Goal: Information Seeking & Learning: Check status

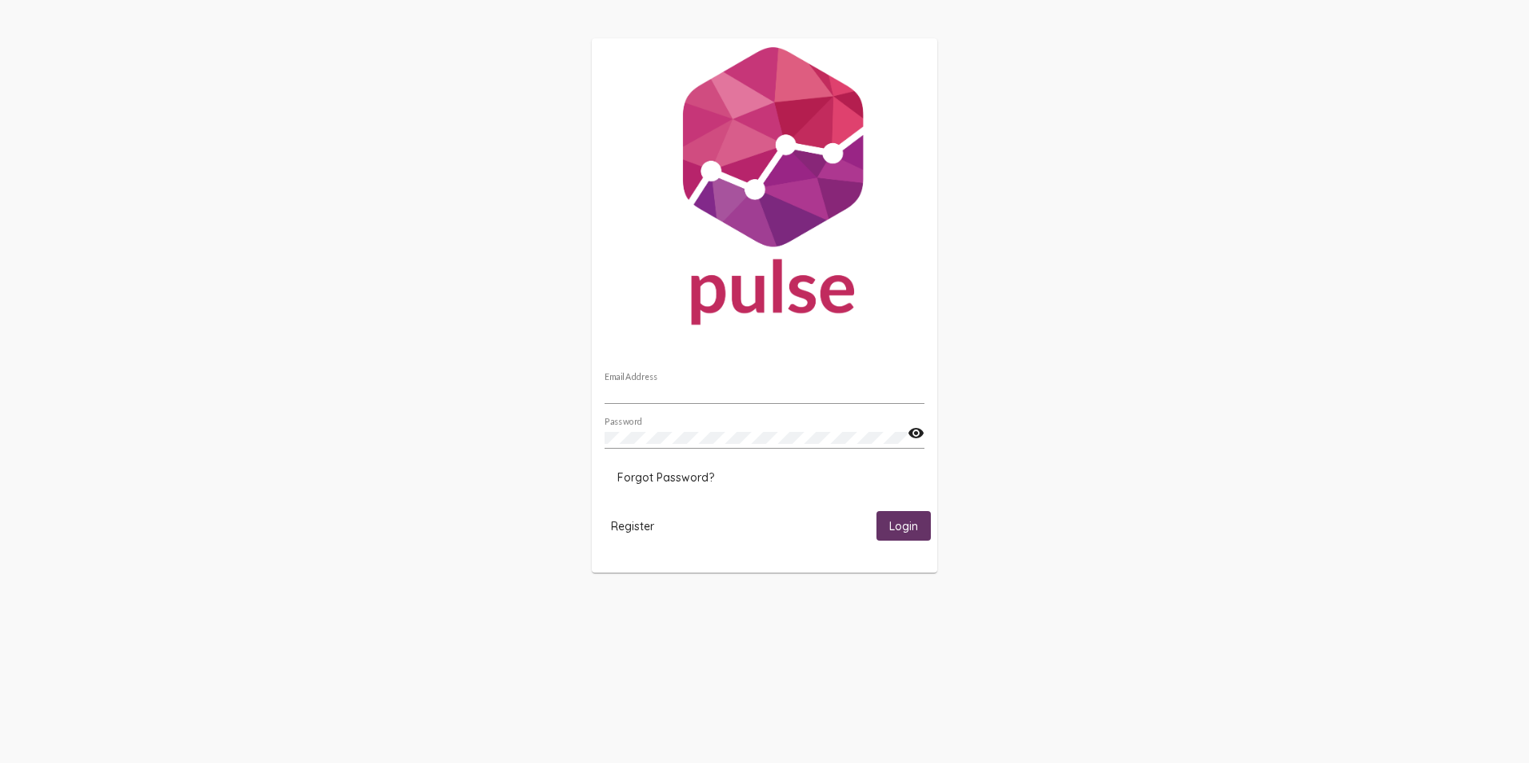
type input "[EMAIL_ADDRESS][DOMAIN_NAME]"
click at [900, 529] on span "Login" at bounding box center [903, 526] width 29 height 14
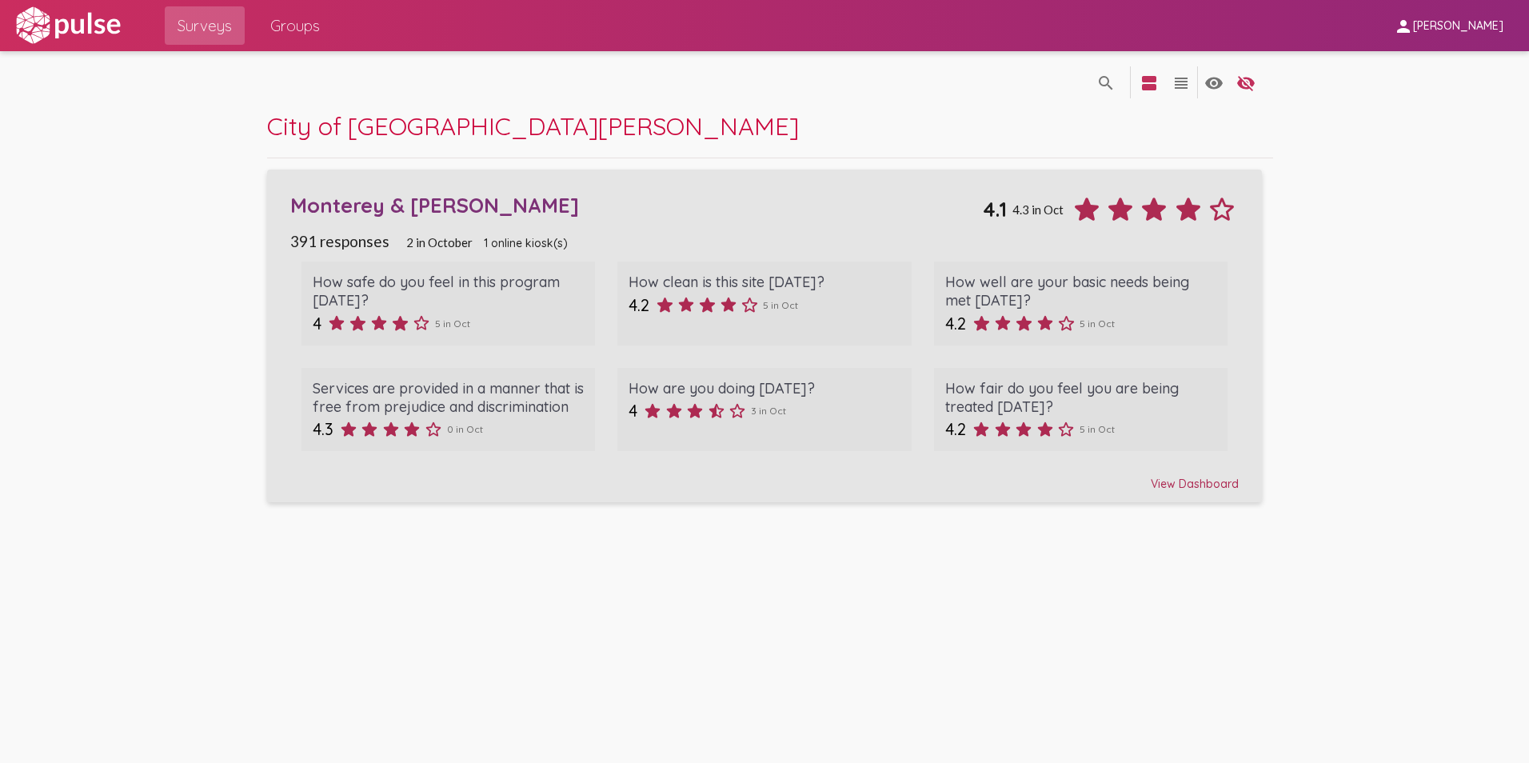
click at [396, 208] on div "Monterey & [PERSON_NAME]" at bounding box center [636, 205] width 693 height 25
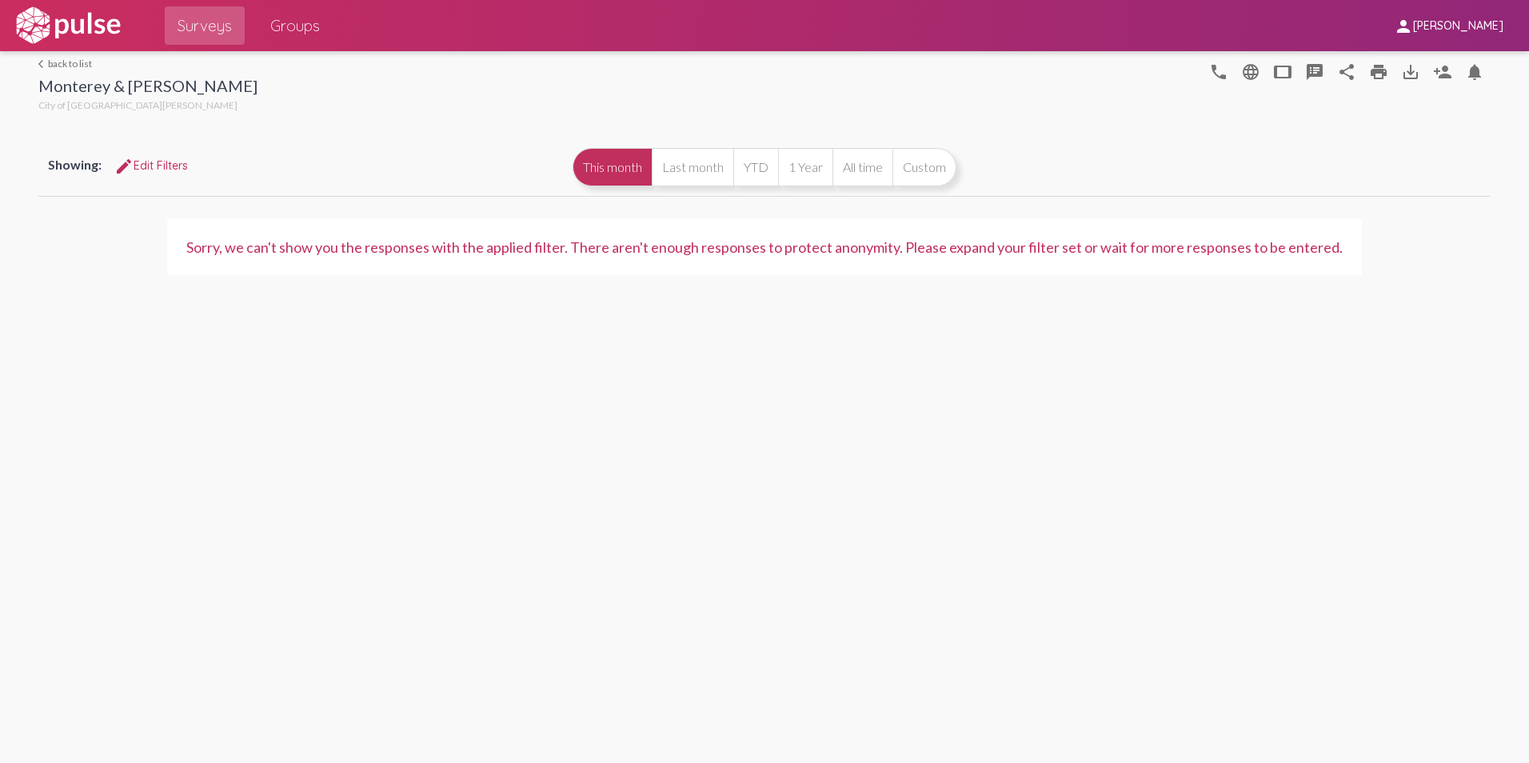
click at [610, 167] on button "This month" at bounding box center [612, 167] width 79 height 38
click at [755, 158] on button "YTD" at bounding box center [755, 167] width 45 height 38
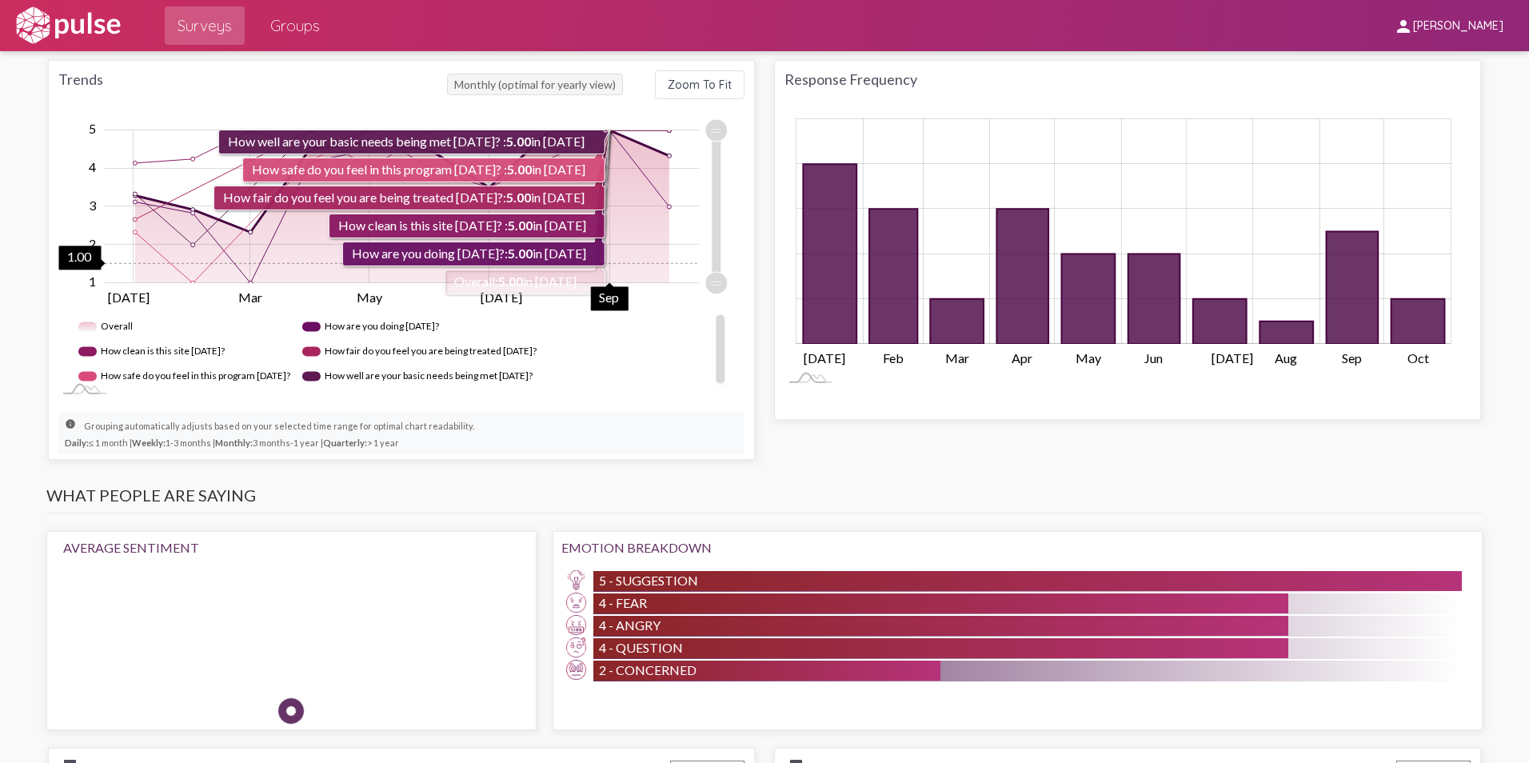
scroll to position [960, 0]
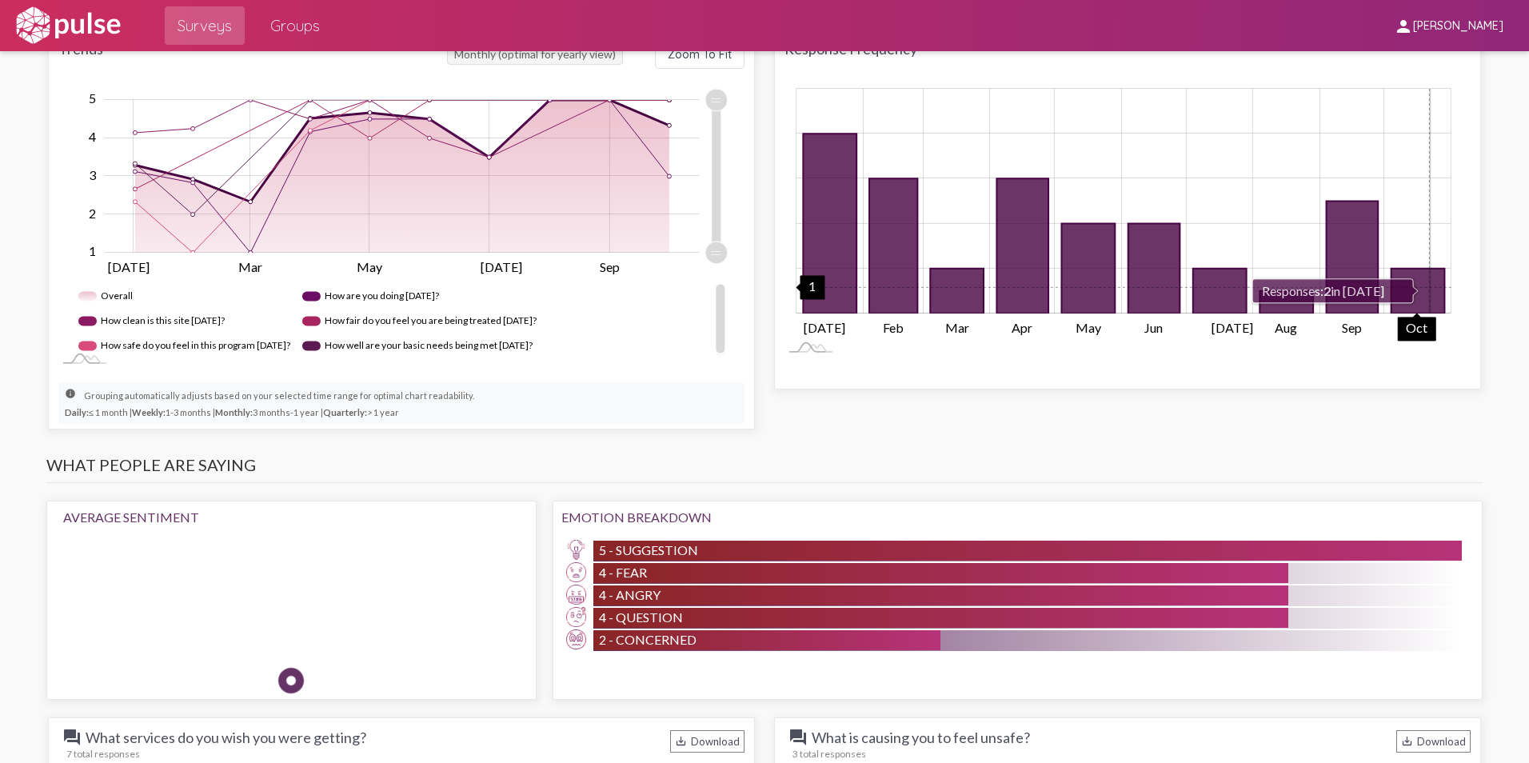
click at [1423, 274] on icon "Responses" at bounding box center [1418, 291] width 54 height 45
click at [1413, 277] on icon "2 2025-10-01" at bounding box center [1418, 291] width 54 height 45
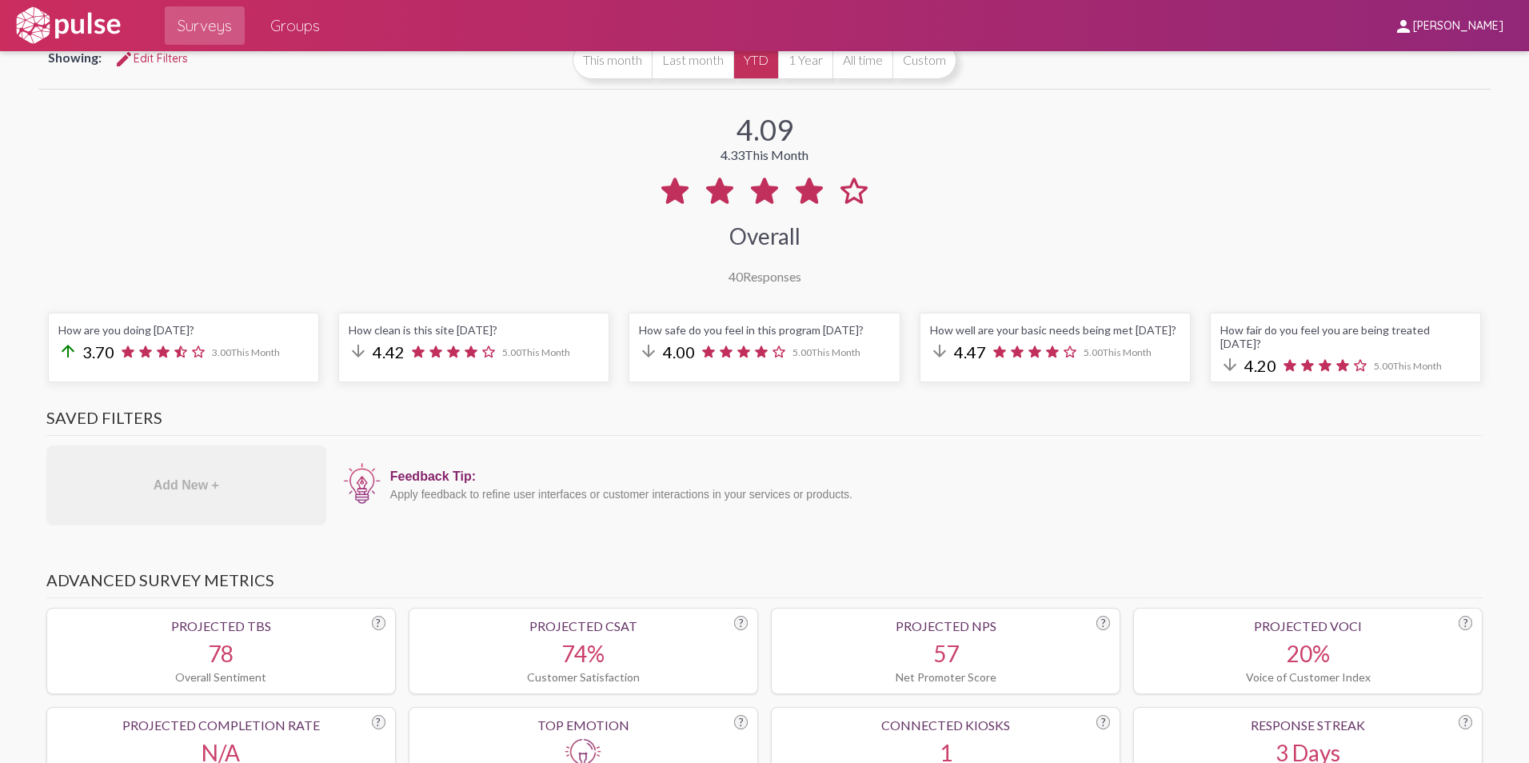
scroll to position [0, 0]
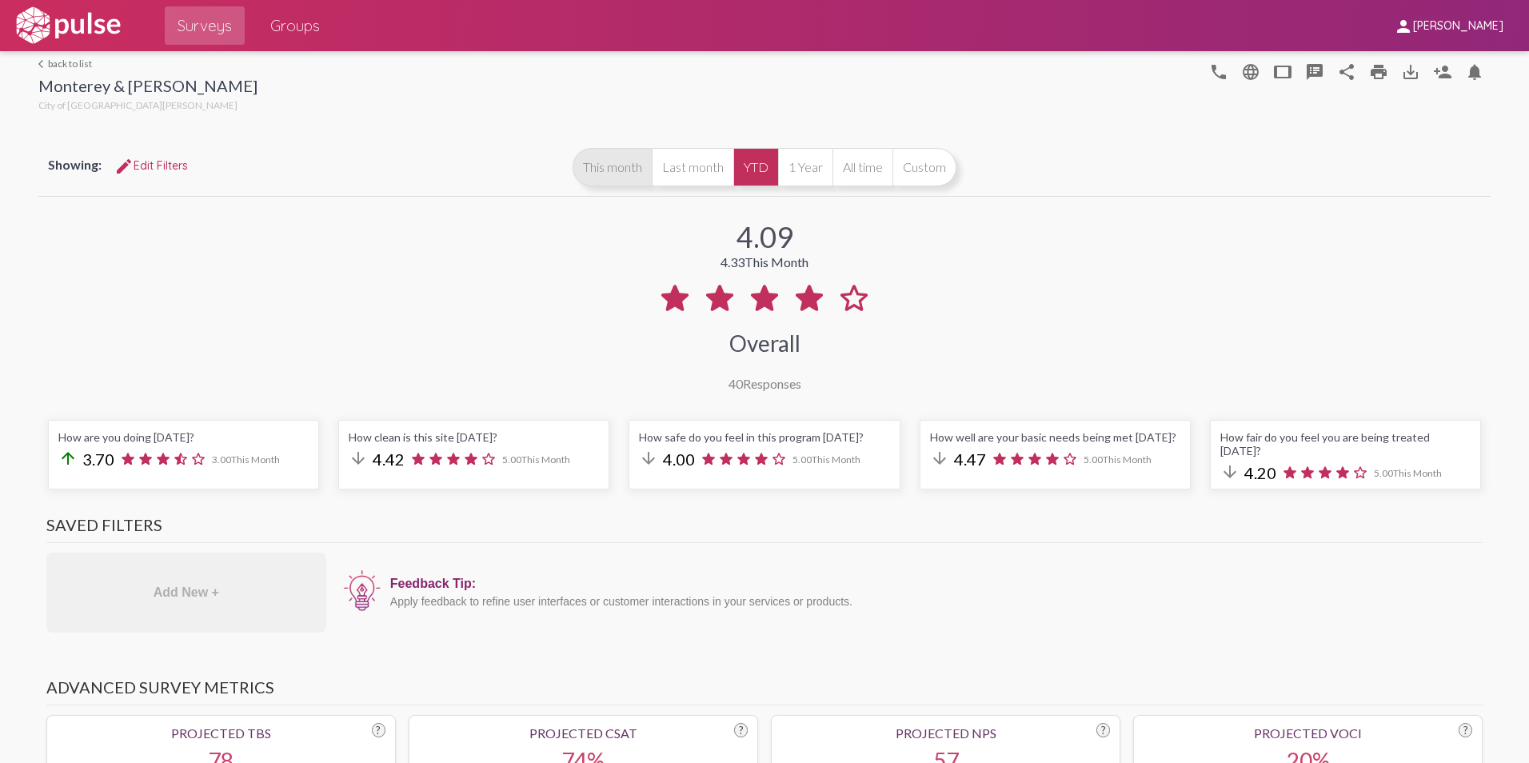
click at [599, 169] on button "This month" at bounding box center [612, 167] width 79 height 38
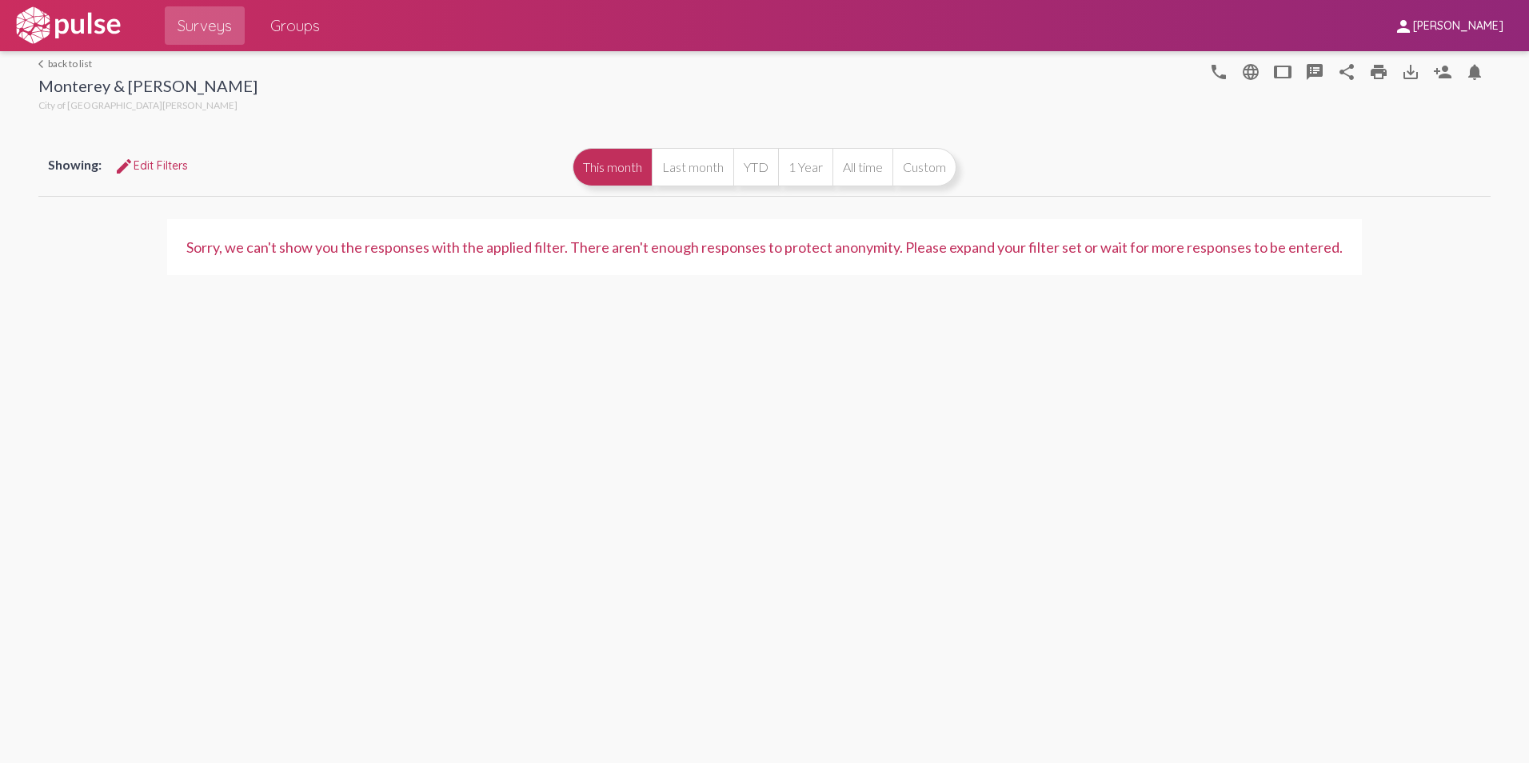
click at [170, 165] on span "edit Edit Filters" at bounding box center [151, 165] width 74 height 14
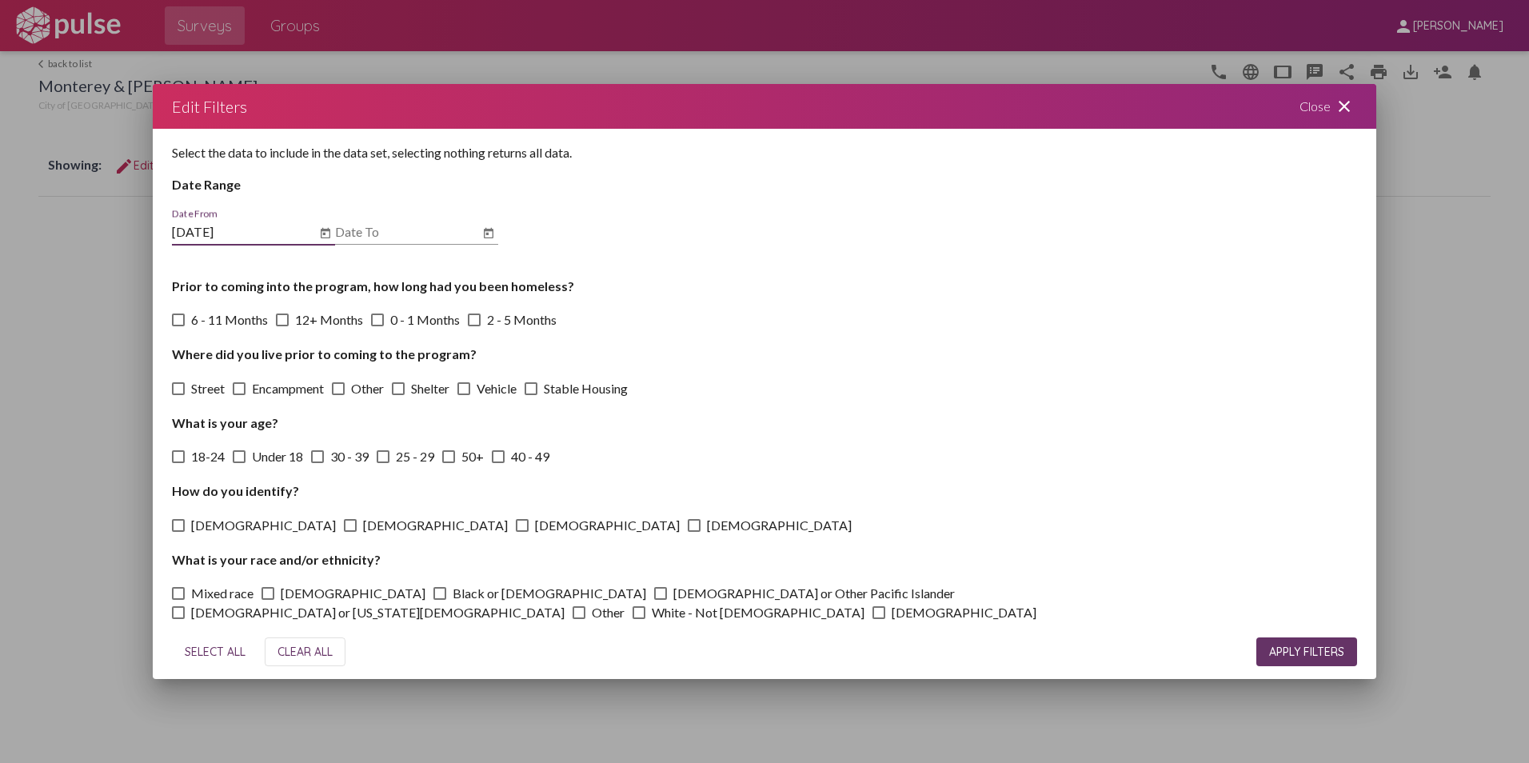
type input "[DATE]"
click at [370, 237] on input "Date To" at bounding box center [407, 232] width 144 height 14
type input "[DATE]"
click at [1301, 653] on span "APPLY FILTERS" at bounding box center [1306, 652] width 75 height 14
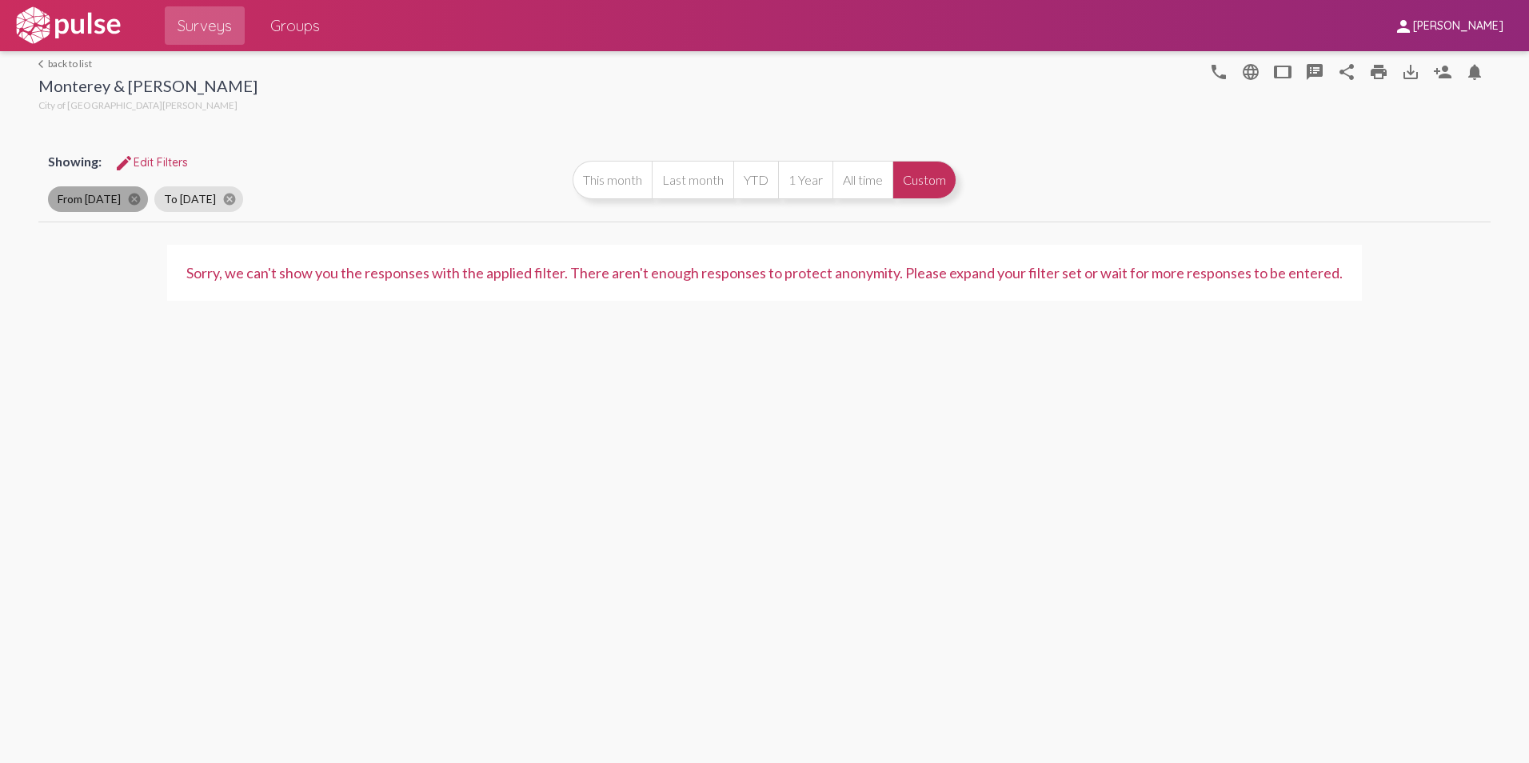
click at [118, 198] on mat-chip "From [DATE] cancel" at bounding box center [98, 199] width 100 height 26
click at [138, 198] on mat-icon "cancel" at bounding box center [134, 199] width 14 height 14
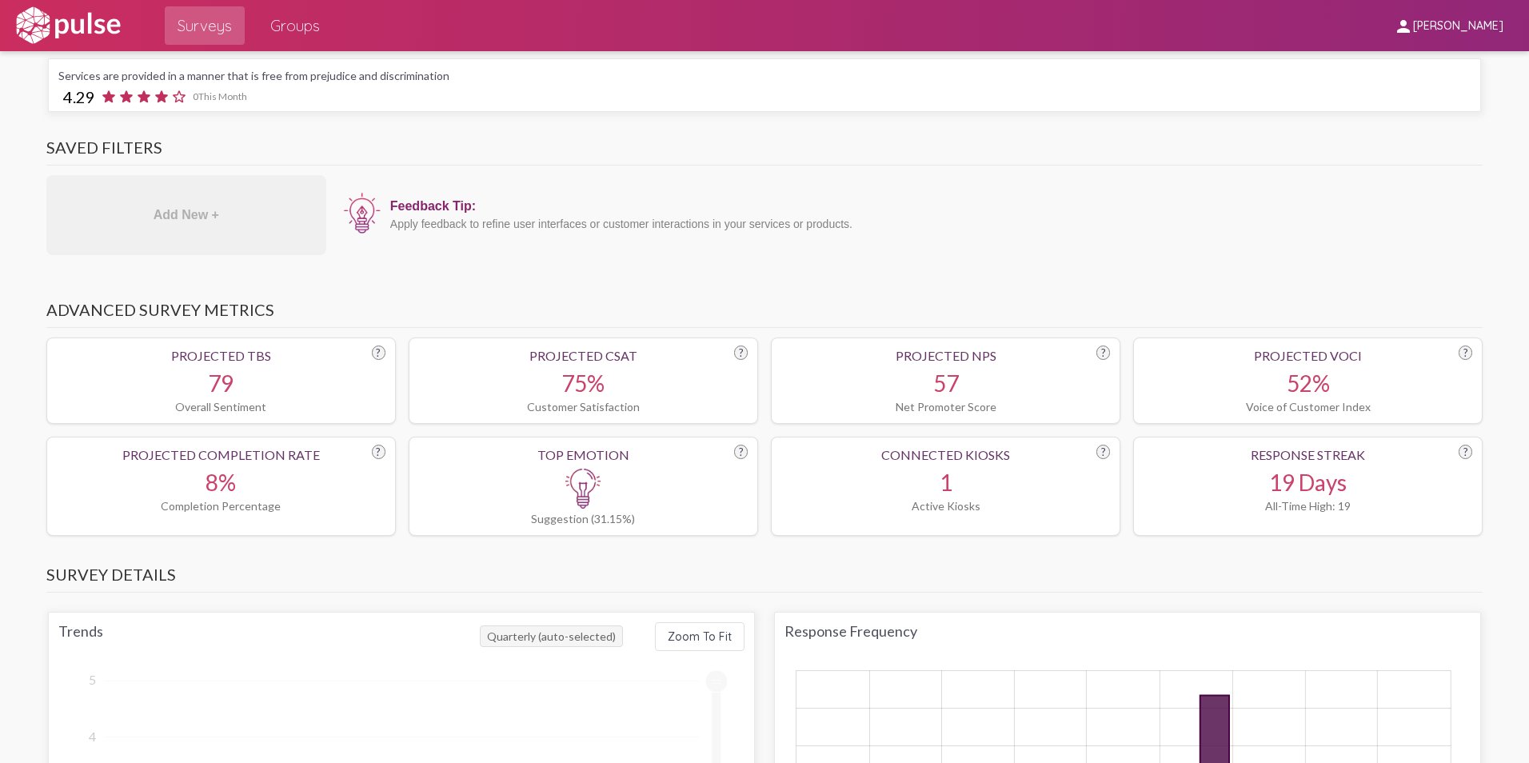
scroll to position [480, 0]
click at [935, 465] on div "1" at bounding box center [945, 478] width 329 height 27
click at [1303, 471] on div "19 Days" at bounding box center [1308, 478] width 329 height 27
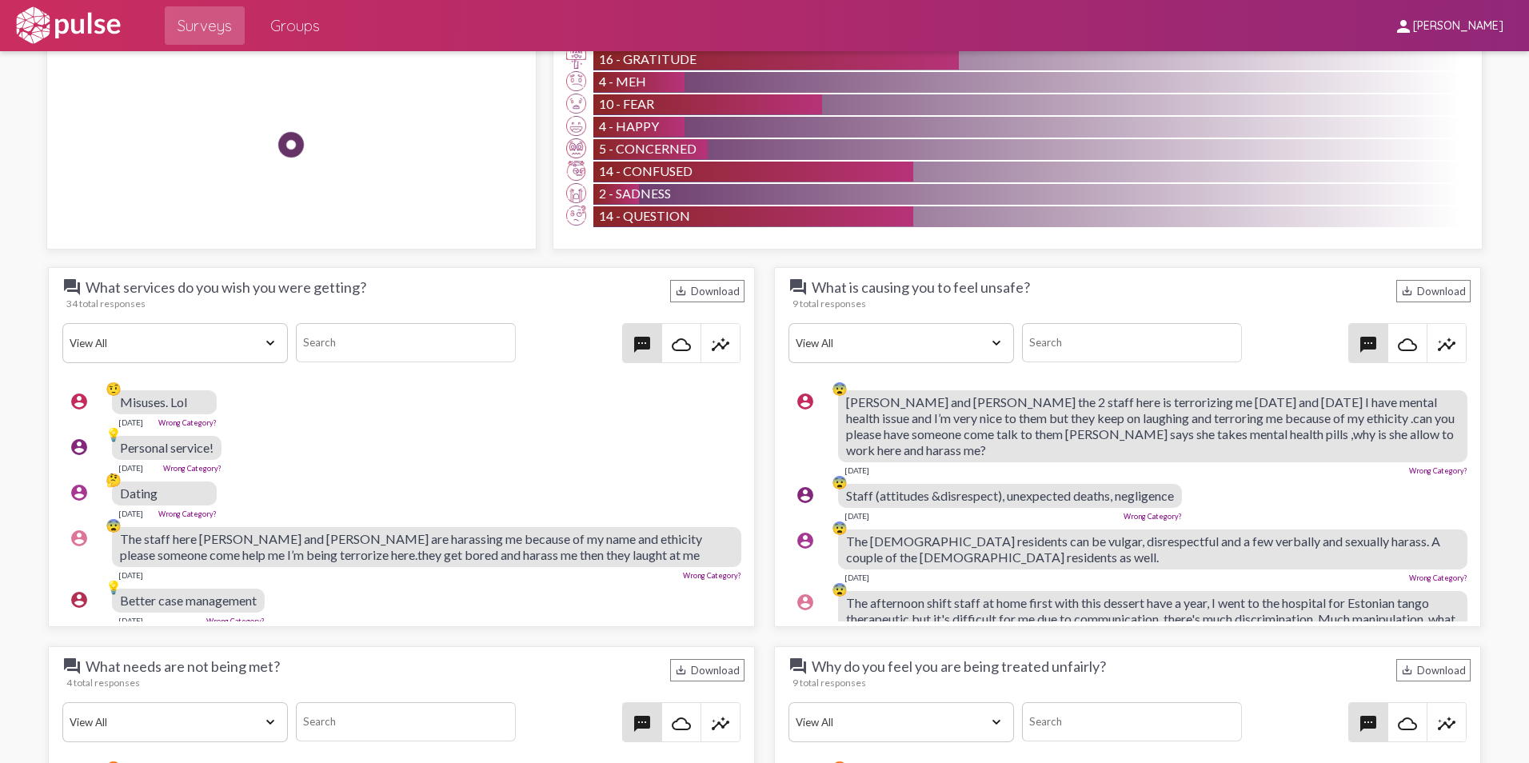
scroll to position [1600, 0]
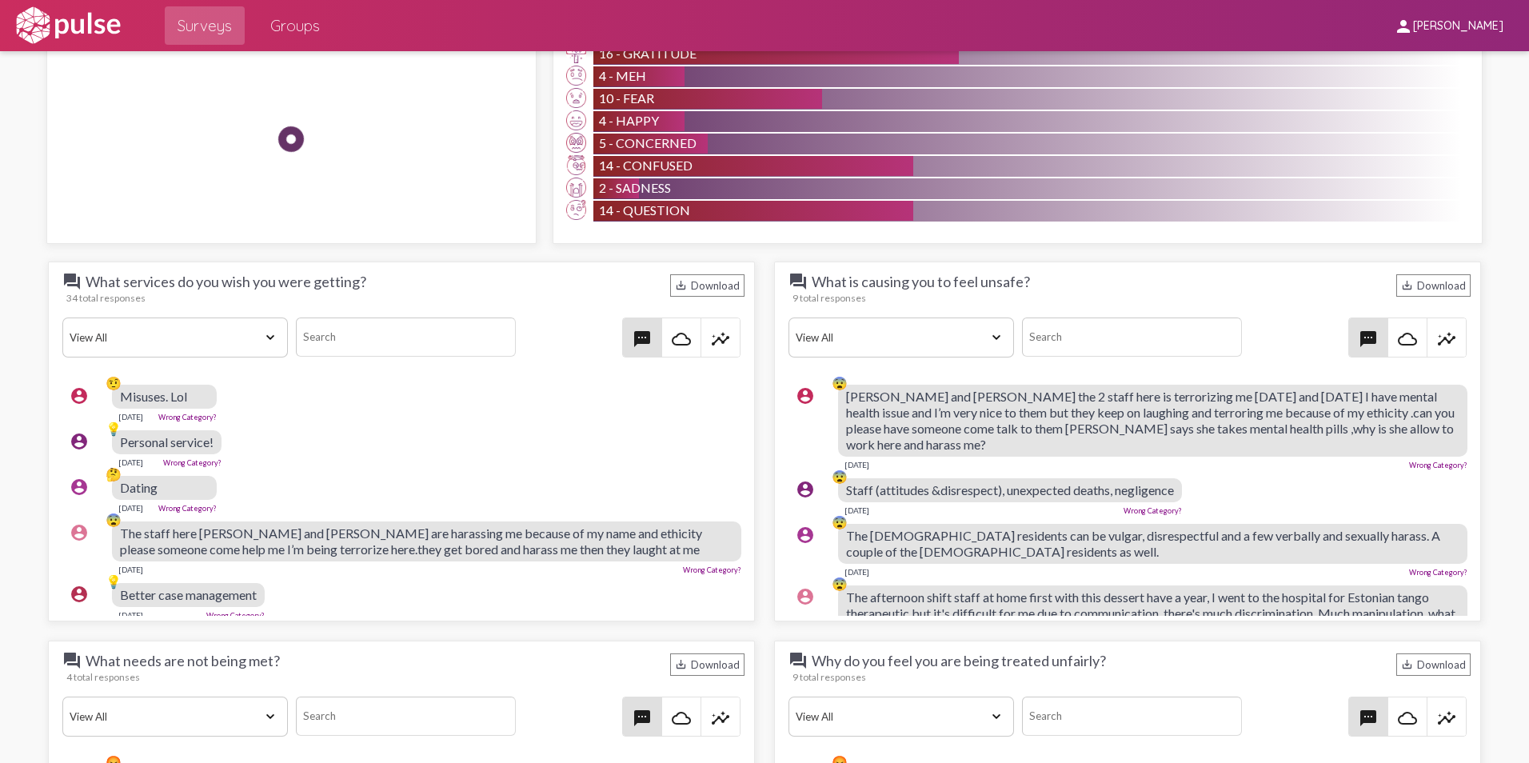
click at [989, 321] on select "View All Positive Neutral Negative Happy Meh Suggestions Angry Disgust Sadness …" at bounding box center [902, 338] width 226 height 40
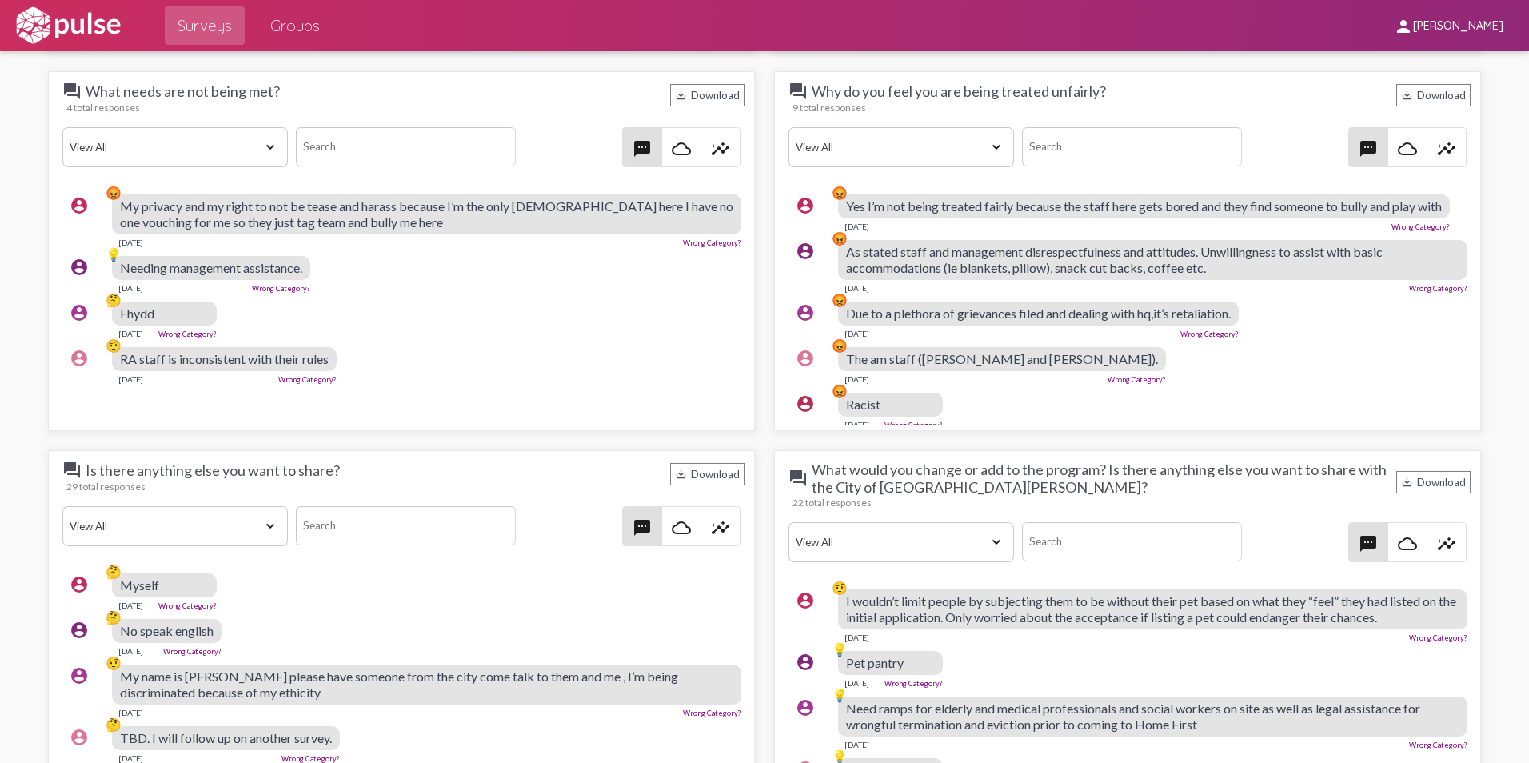
scroll to position [2319, 0]
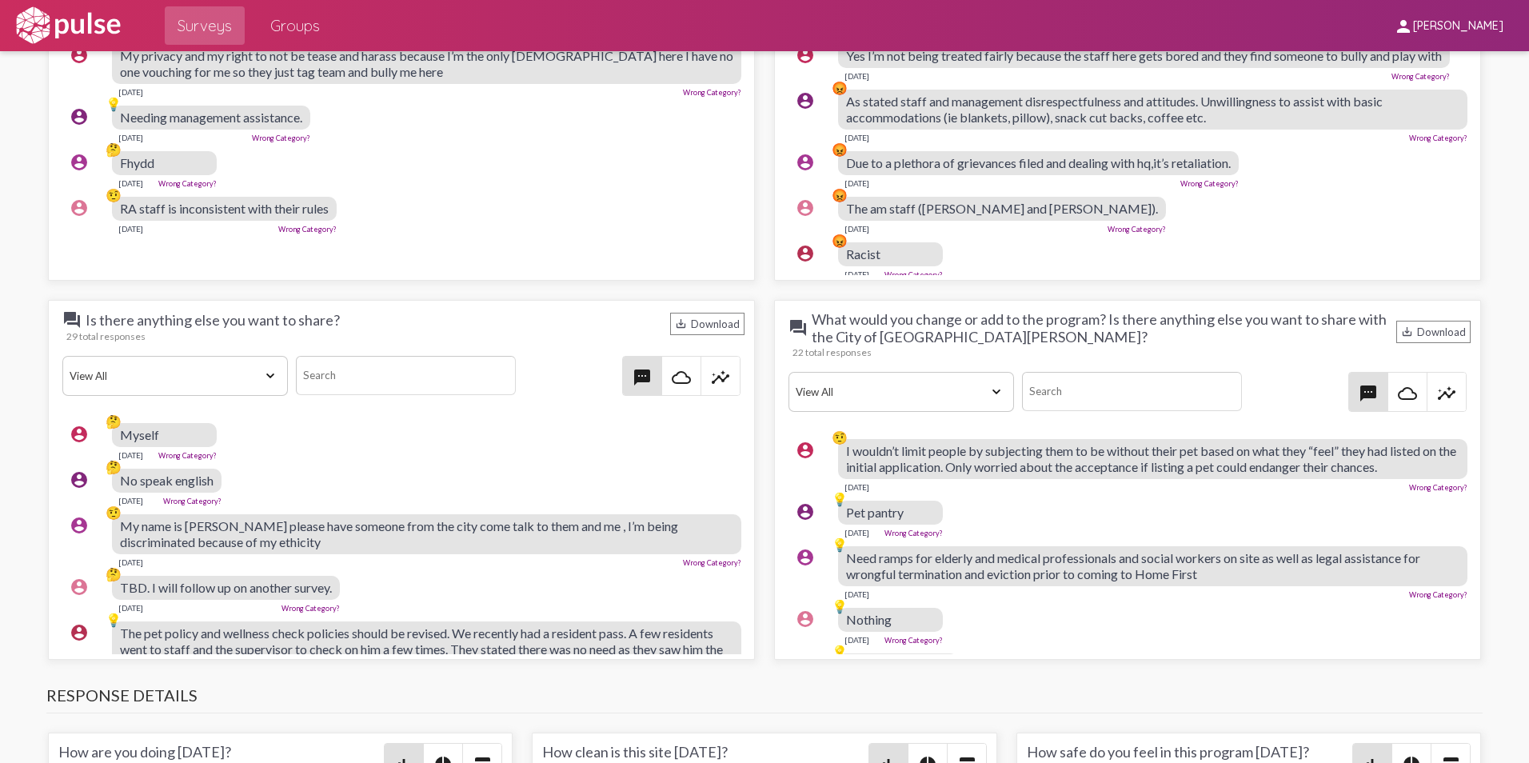
click at [1404, 450] on span "I wouldn’t limit people by subjecting them to be without their pet based on wha…" at bounding box center [1151, 458] width 610 height 31
click at [1401, 456] on span "I wouldn’t limit people by subjecting them to be without their pet based on wha…" at bounding box center [1151, 458] width 610 height 31
drag, startPoint x: 1401, startPoint y: 456, endPoint x: 1254, endPoint y: 460, distance: 147.2
click at [1279, 479] on div "[DATE] Wrong Category?" at bounding box center [1152, 485] width 629 height 13
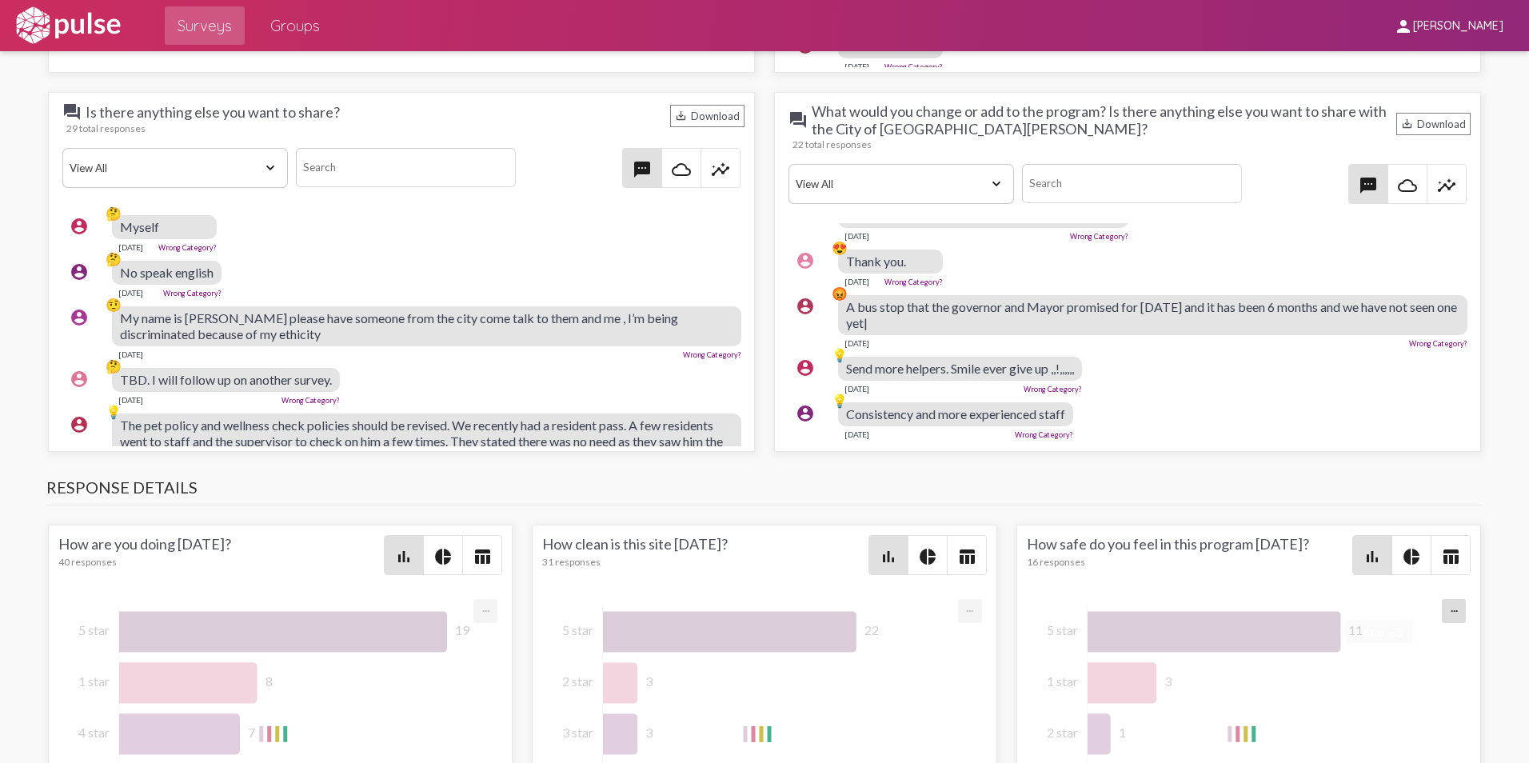
scroll to position [2559, 0]
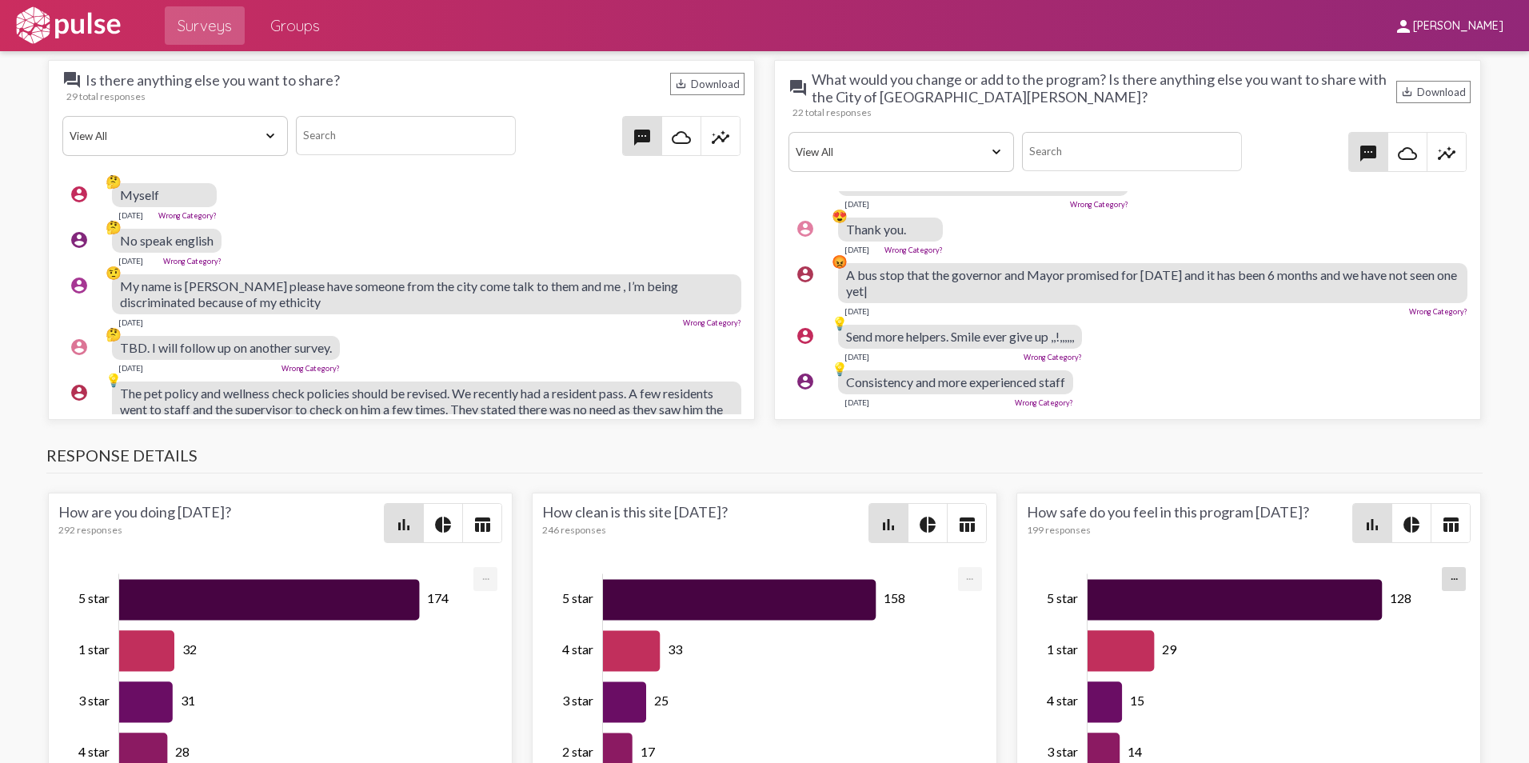
click at [433, 515] on mat-icon "pie_chart" at bounding box center [442, 524] width 19 height 19
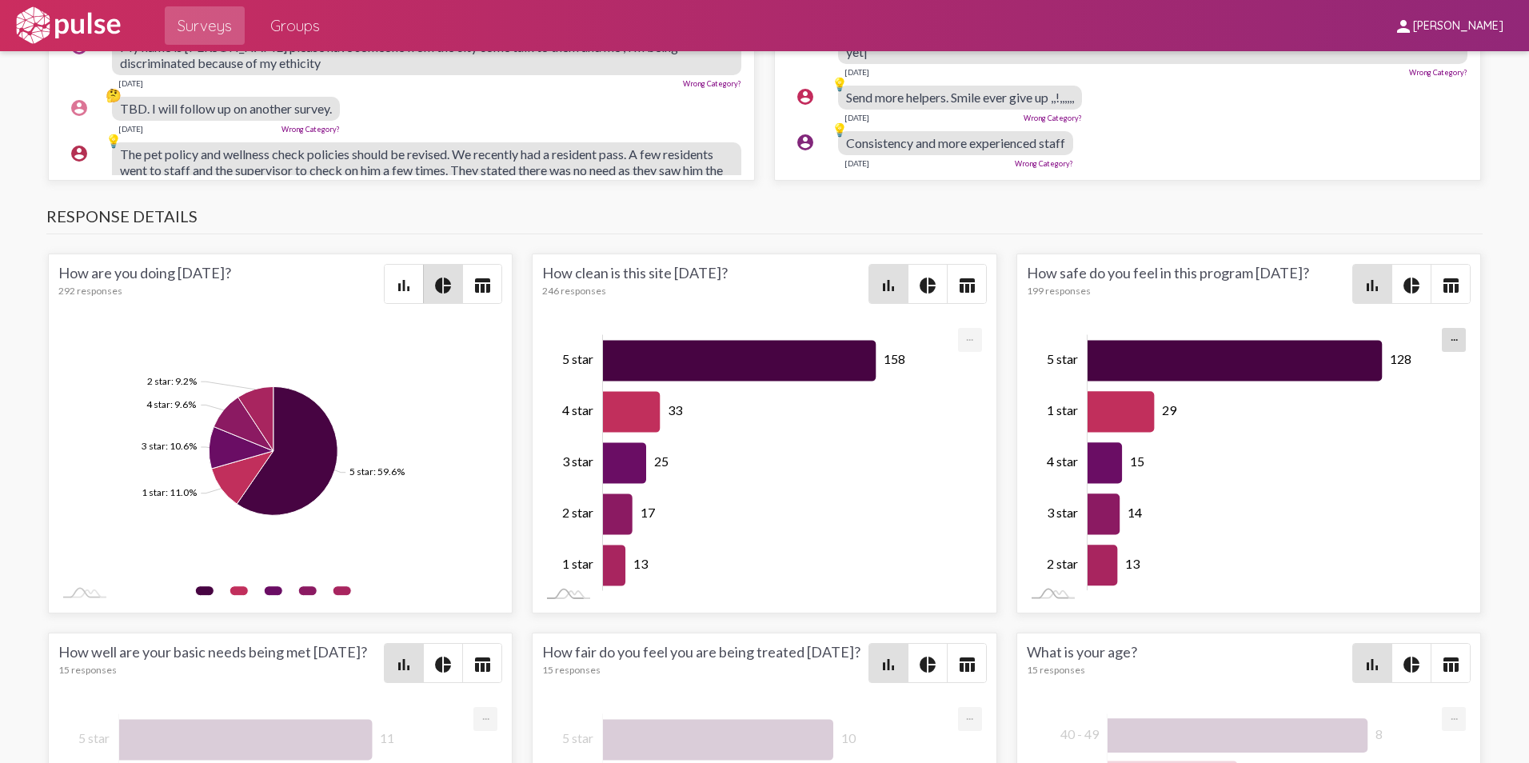
scroll to position [2799, 0]
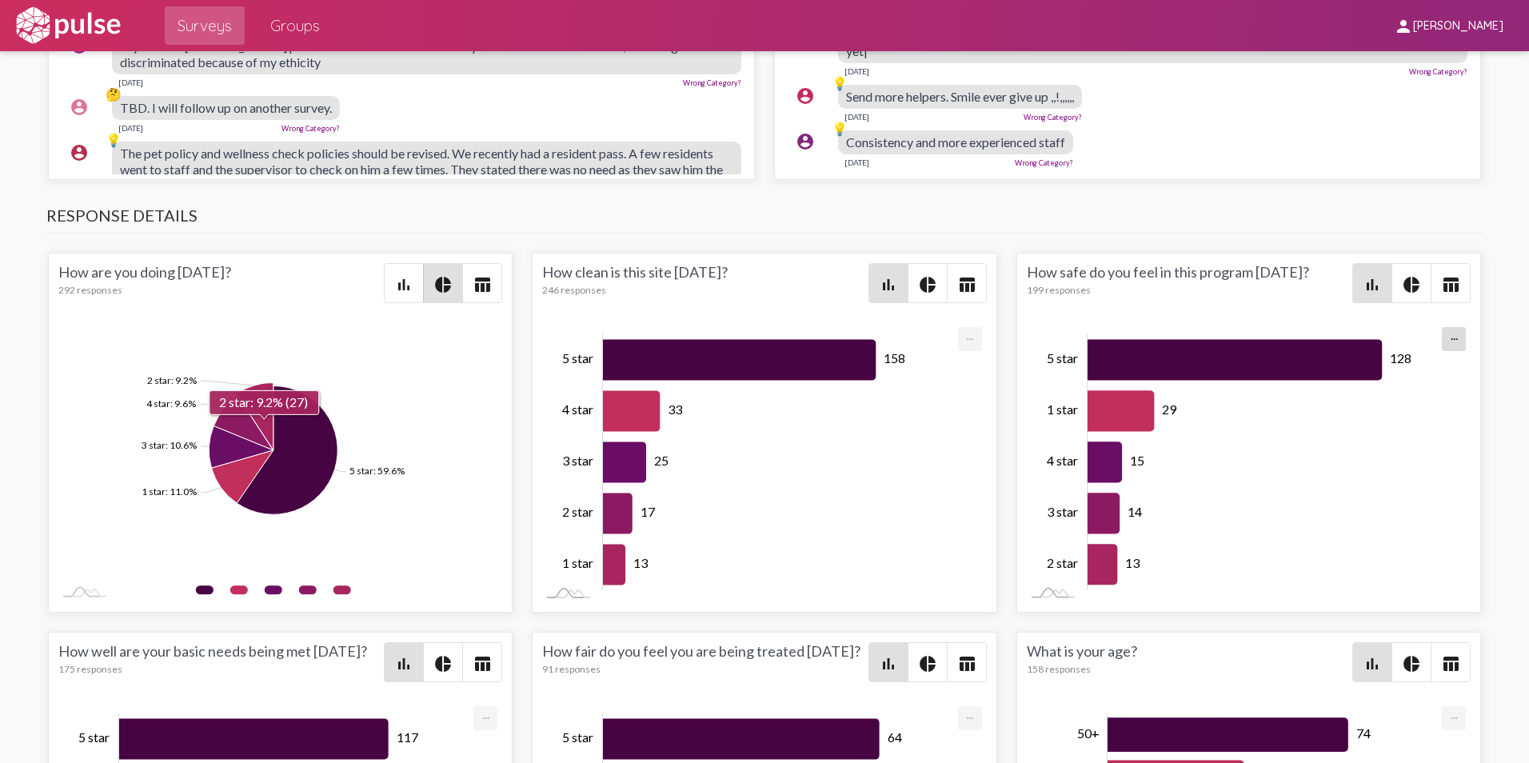
click at [260, 388] on icon "2 star: 9.2%" at bounding box center [254, 417] width 37 height 68
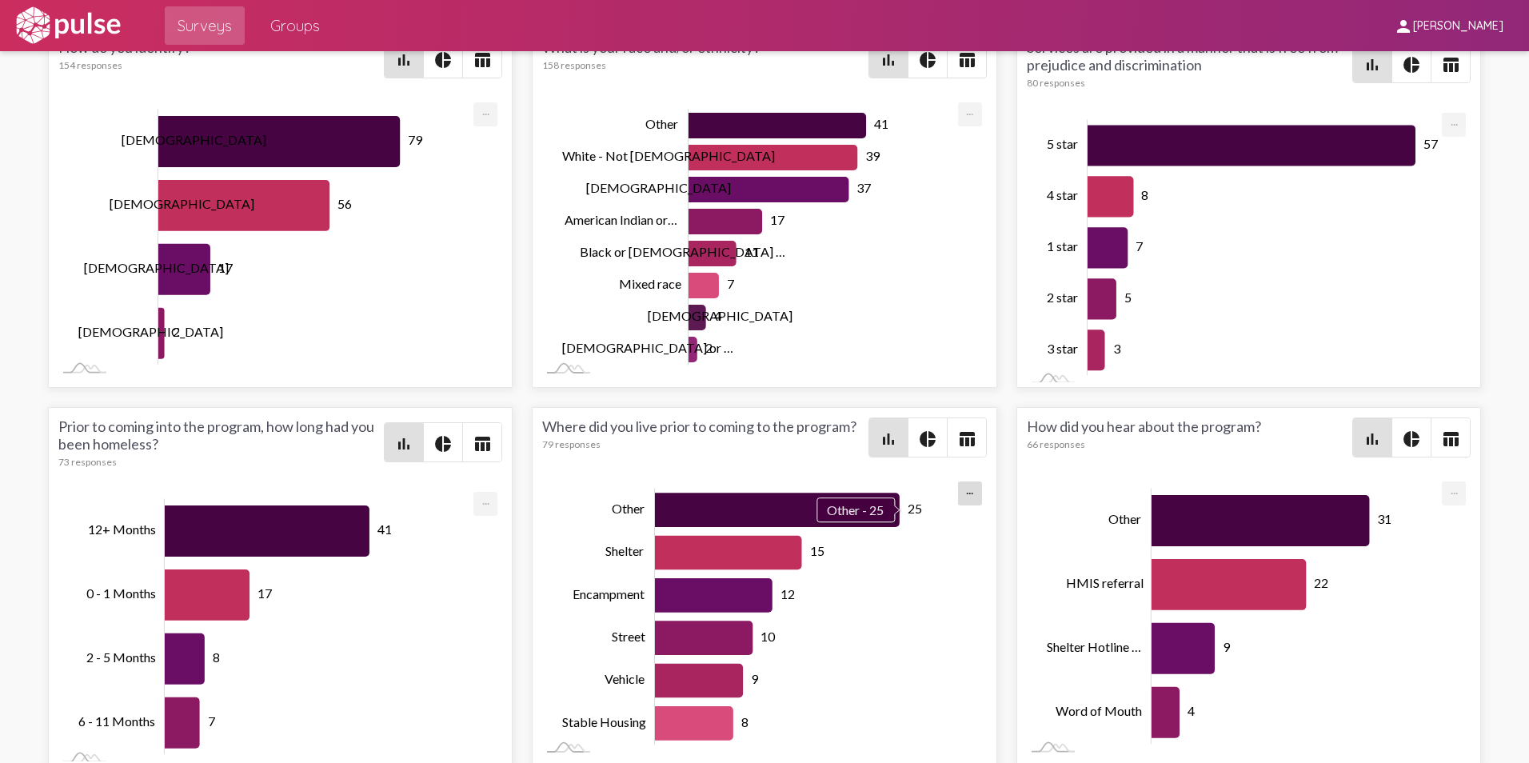
scroll to position [-1, 0]
